Goal: Check status: Check status

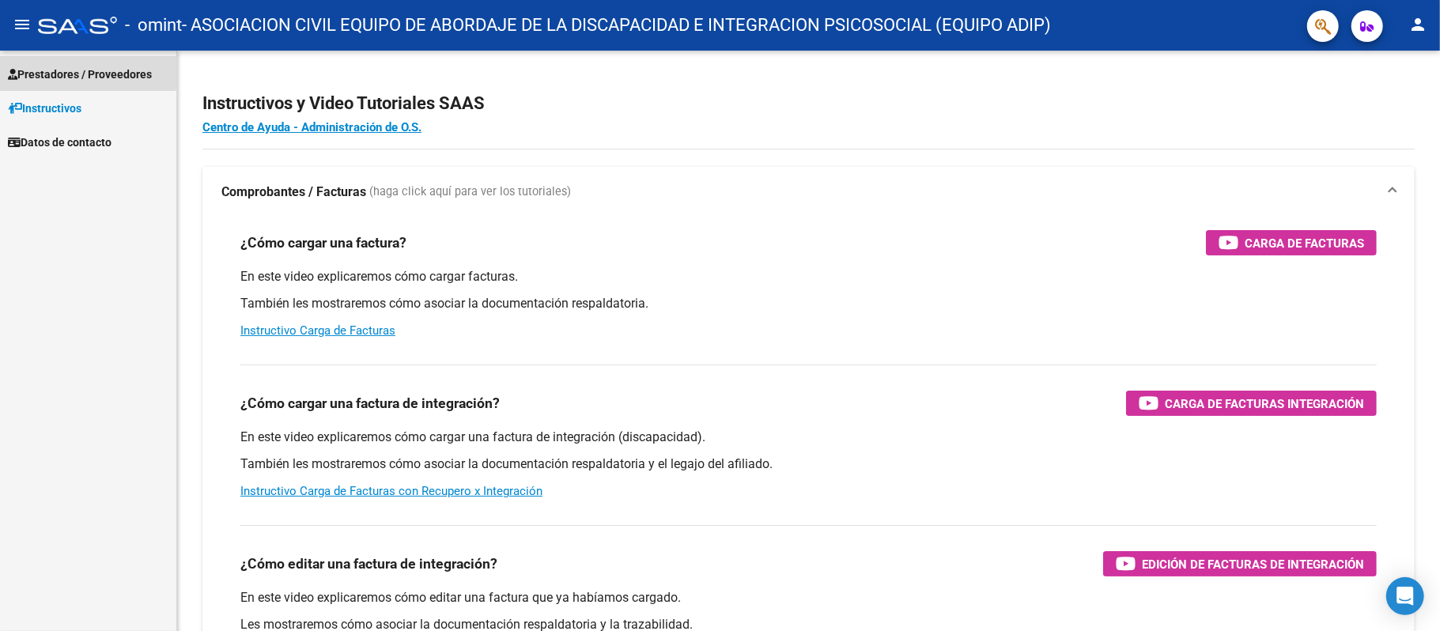
click at [86, 68] on span "Prestadores / Proveedores" at bounding box center [80, 74] width 144 height 17
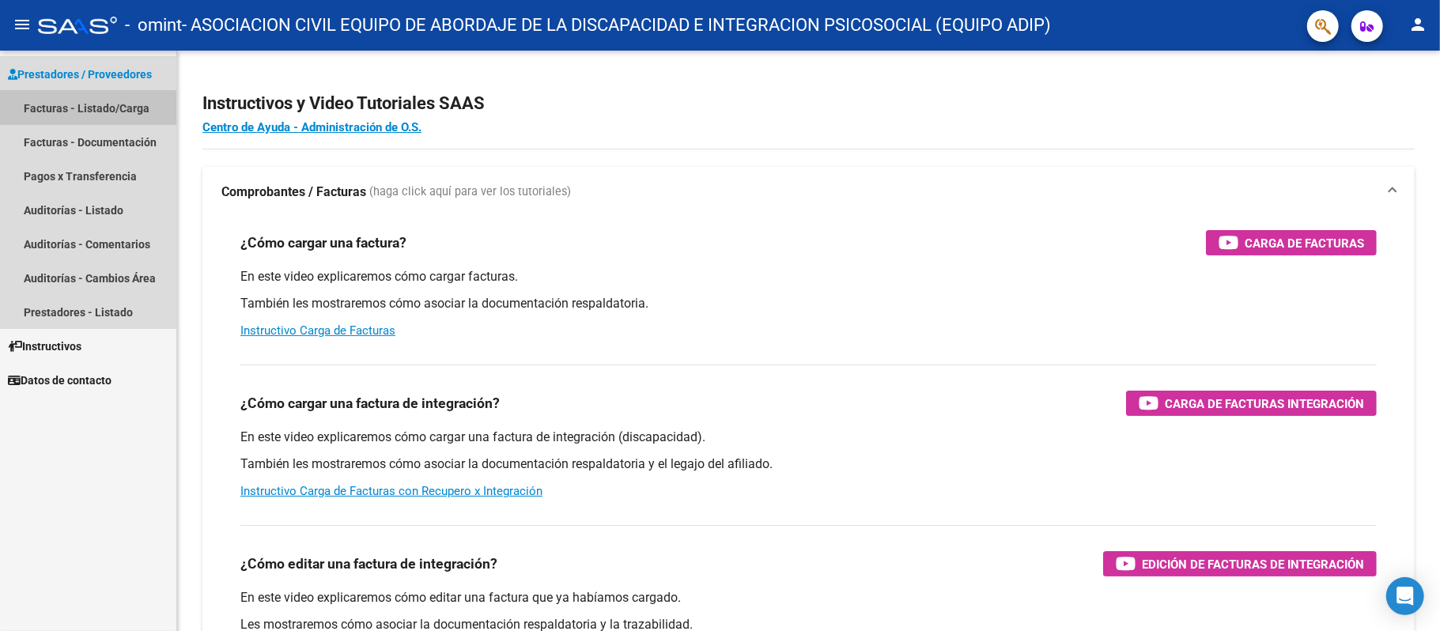
click at [101, 104] on link "Facturas - Listado/Carga" at bounding box center [88, 108] width 176 height 34
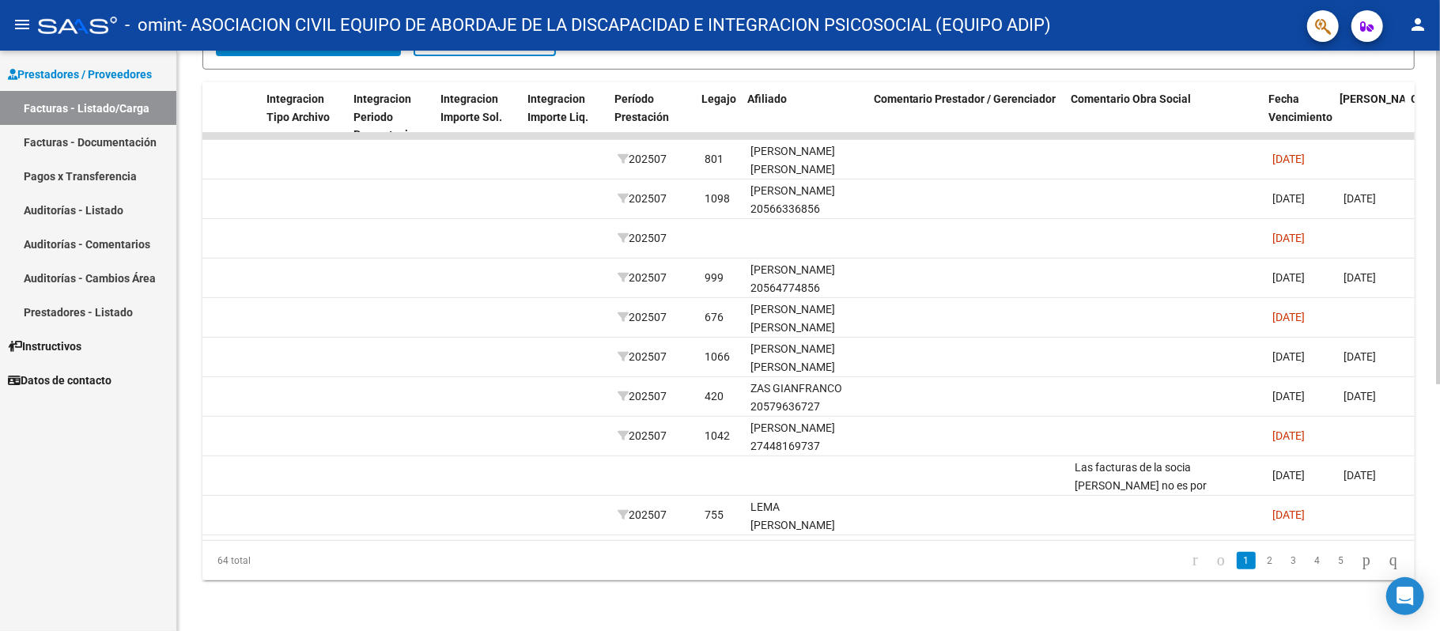
scroll to position [0, 1651]
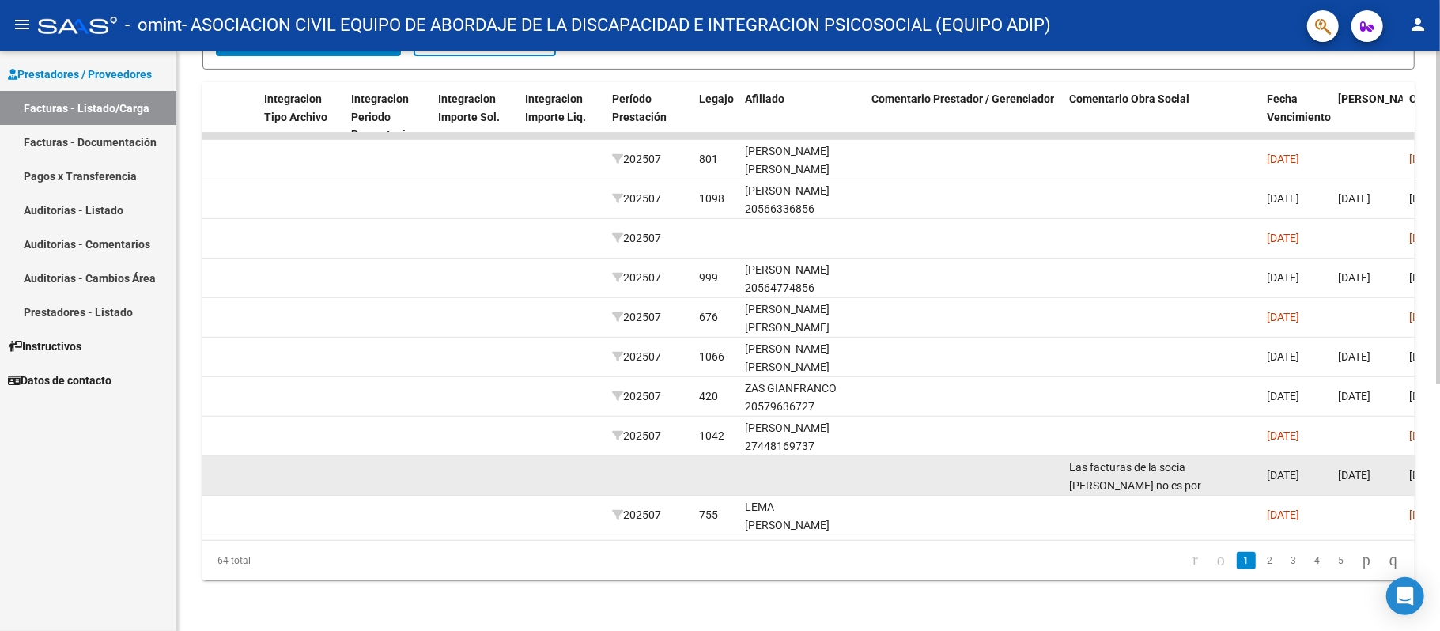
click at [1107, 468] on div "Las facturas de la socia [PERSON_NAME] no es por Integración (socia sin ooss), …" at bounding box center [1161, 475] width 185 height 33
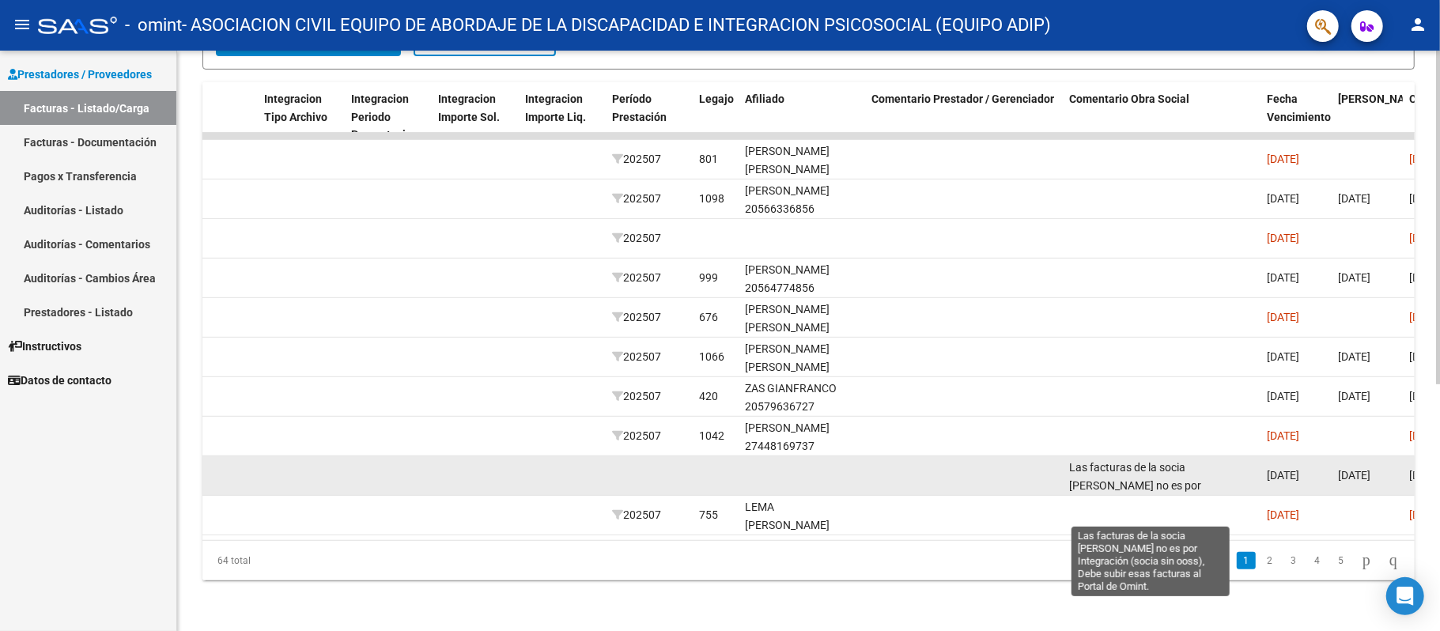
click at [1155, 475] on span "Las facturas de la socia [PERSON_NAME] no es por Integración (socia sin ooss), …" at bounding box center [1151, 503] width 164 height 85
click at [1130, 463] on span "Las facturas de la socia [PERSON_NAME] no es por Integración (socia sin ooss), …" at bounding box center [1151, 503] width 164 height 85
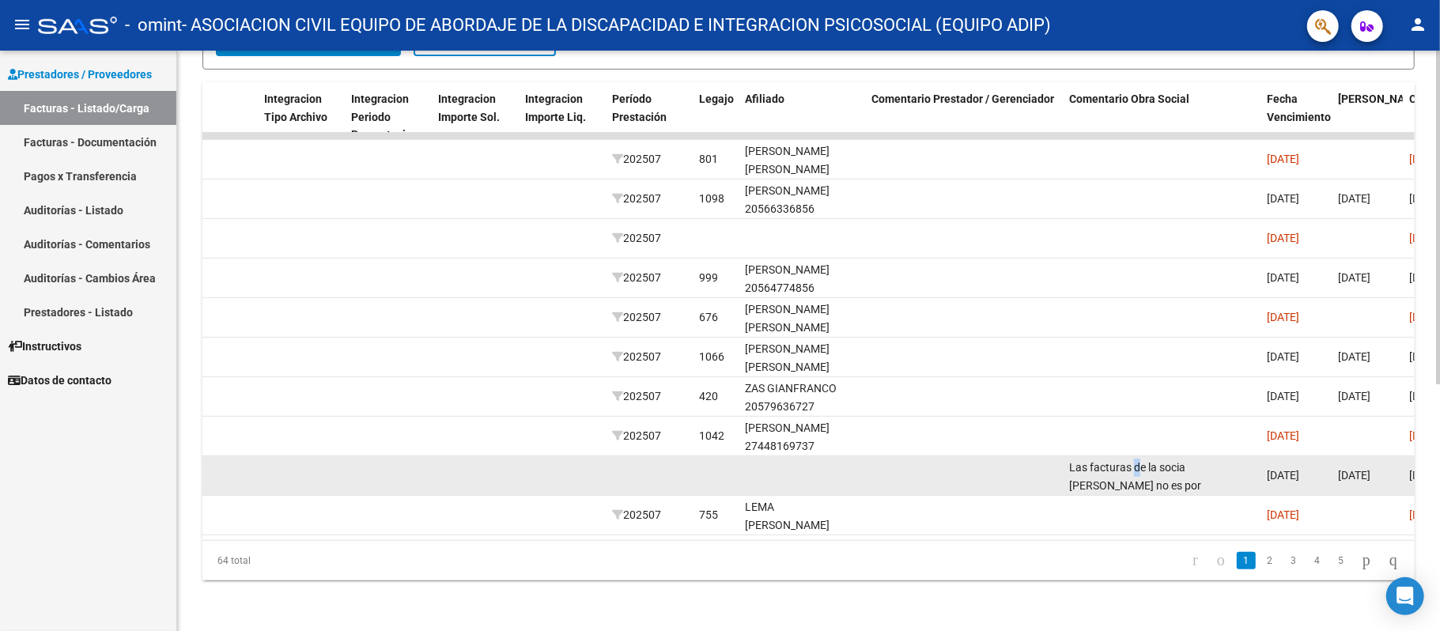
click at [1130, 463] on span "Las facturas de la socia [PERSON_NAME] no es por Integración (socia sin ooss), …" at bounding box center [1151, 503] width 164 height 85
